Goal: Ask a question

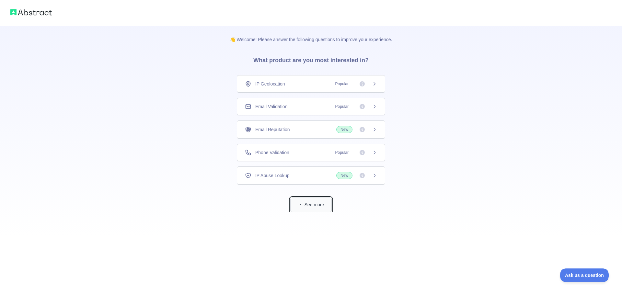
click at [313, 208] on button "See more" at bounding box center [310, 205] width 41 height 15
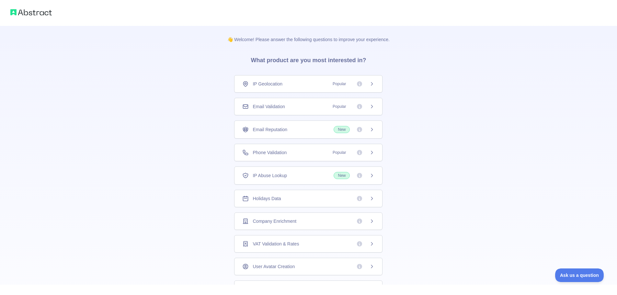
click at [369, 85] on icon at bounding box center [371, 83] width 5 height 5
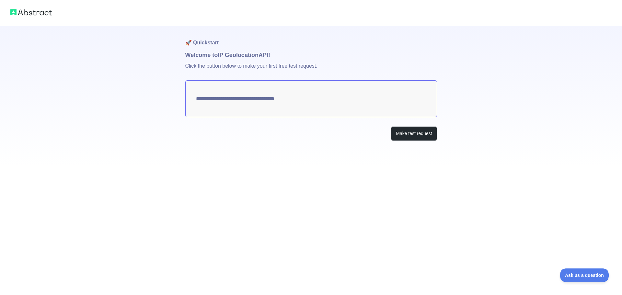
type textarea "**********"
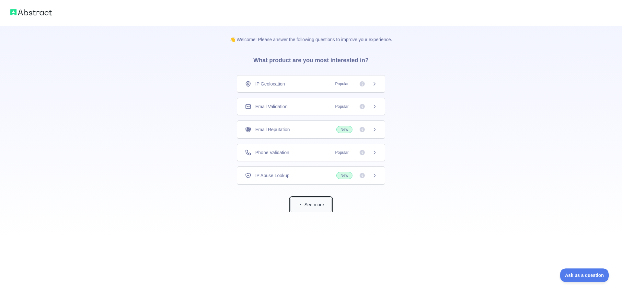
click at [303, 200] on button "See more" at bounding box center [310, 205] width 41 height 15
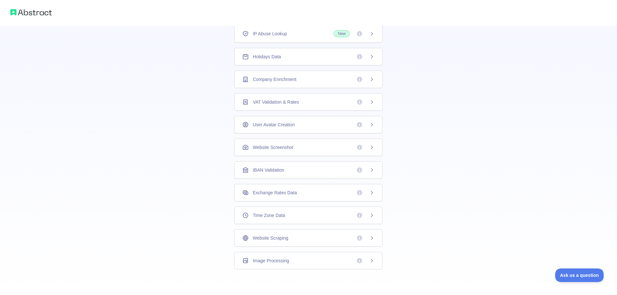
scroll to position [117, 0]
click at [369, 214] on icon at bounding box center [371, 214] width 5 height 5
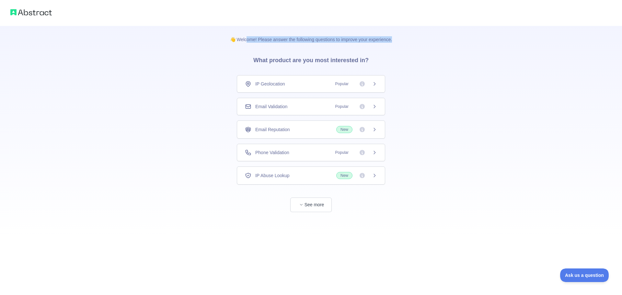
drag, startPoint x: 248, startPoint y: 40, endPoint x: 484, endPoint y: 46, distance: 235.9
click at [484, 46] on div "👋 Welcome! Please answer the following questions to improve your experience. Wh…" at bounding box center [311, 119] width 622 height 238
click at [315, 208] on button "See more" at bounding box center [310, 205] width 41 height 15
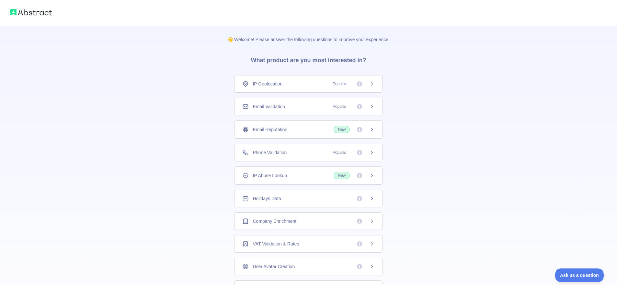
click at [287, 58] on h3 "What product are you most interested in?" at bounding box center [308, 59] width 136 height 32
click at [573, 281] on button "Ask us a question" at bounding box center [576, 275] width 49 height 14
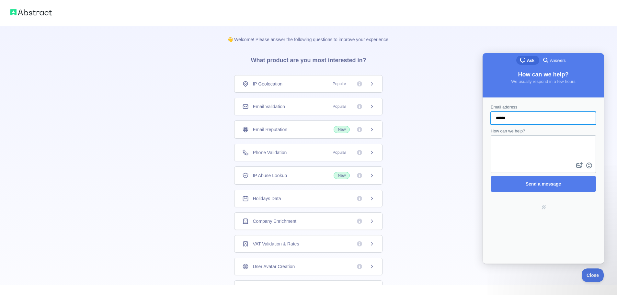
type input "******"
click at [575, 160] on button "image-plus" at bounding box center [580, 165] width 10 height 10
click at [555, 41] on div "👋 Welcome! Please answer the following questions to improve your experience. Wh…" at bounding box center [308, 206] width 617 height 412
click at [467, 71] on div "👋 Welcome! Please answer the following questions to improve your experience. Wh…" at bounding box center [308, 206] width 617 height 412
